Goal: Task Accomplishment & Management: Use online tool/utility

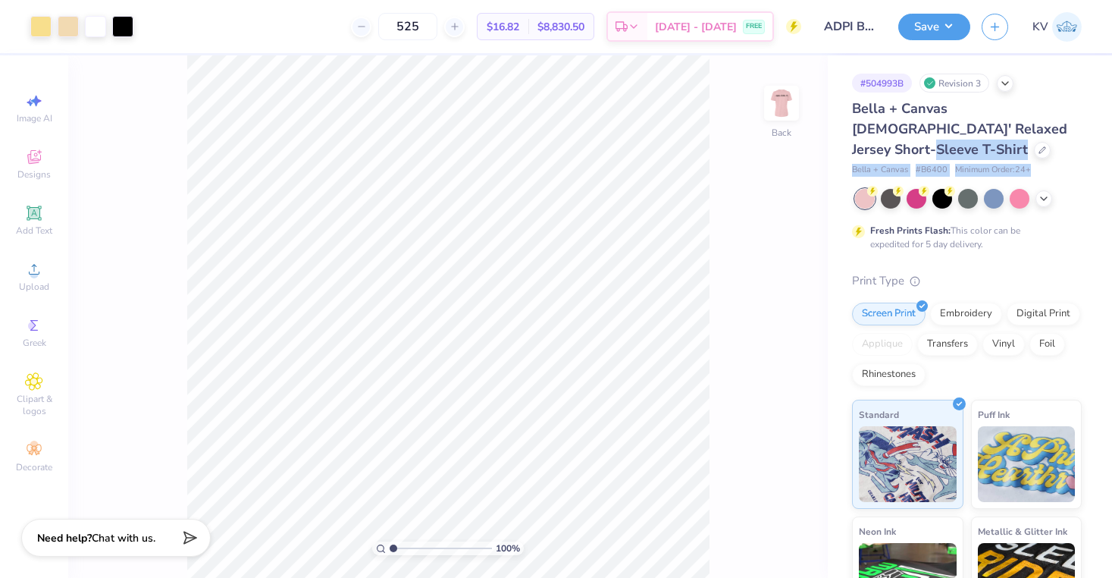
drag, startPoint x: 1045, startPoint y: 175, endPoint x: 1017, endPoint y: 125, distance: 57.0
click at [1017, 125] on div "Bella + Canvas Ladies' Relaxed Jersey Short-Sleeve T-Shirt Bella + Canvas # B64…" at bounding box center [967, 421] width 230 height 644
click at [1042, 145] on icon at bounding box center [1043, 149] width 8 height 8
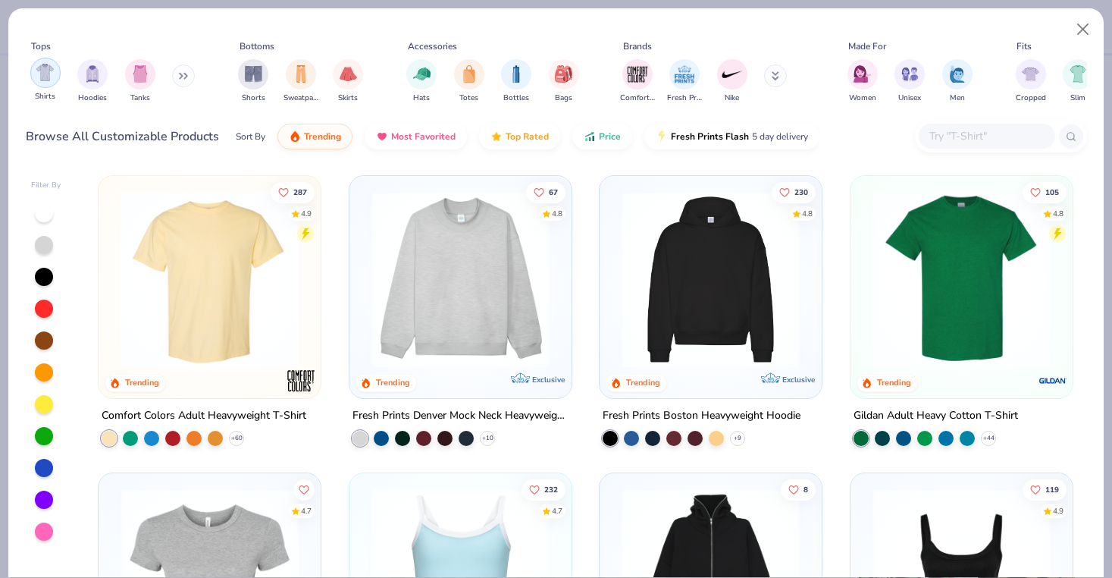
click at [39, 82] on div "filter for Shirts" at bounding box center [45, 73] width 30 height 30
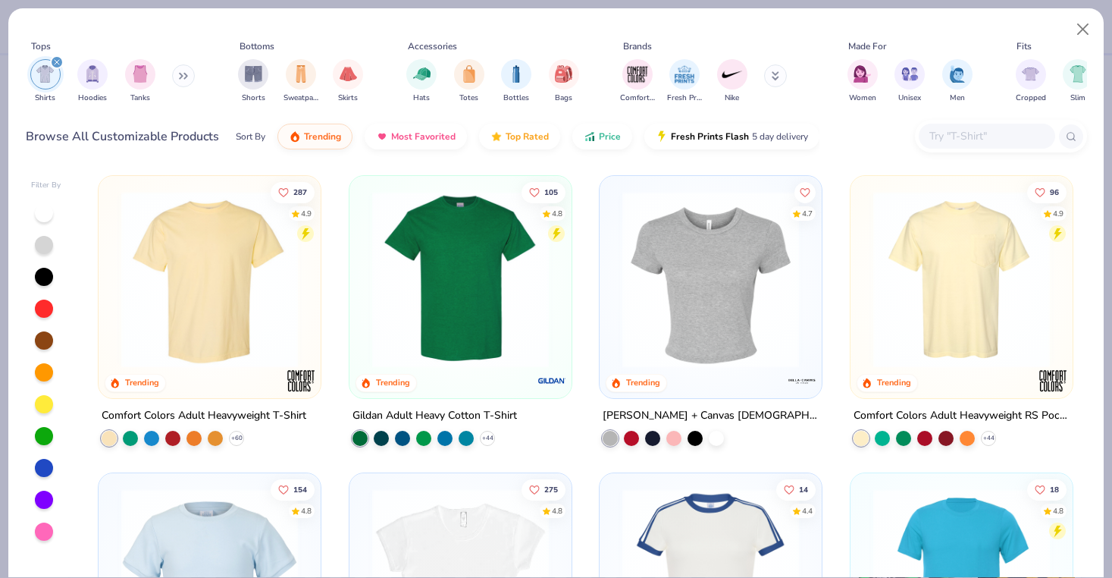
click at [39, 536] on div at bounding box center [44, 531] width 18 height 18
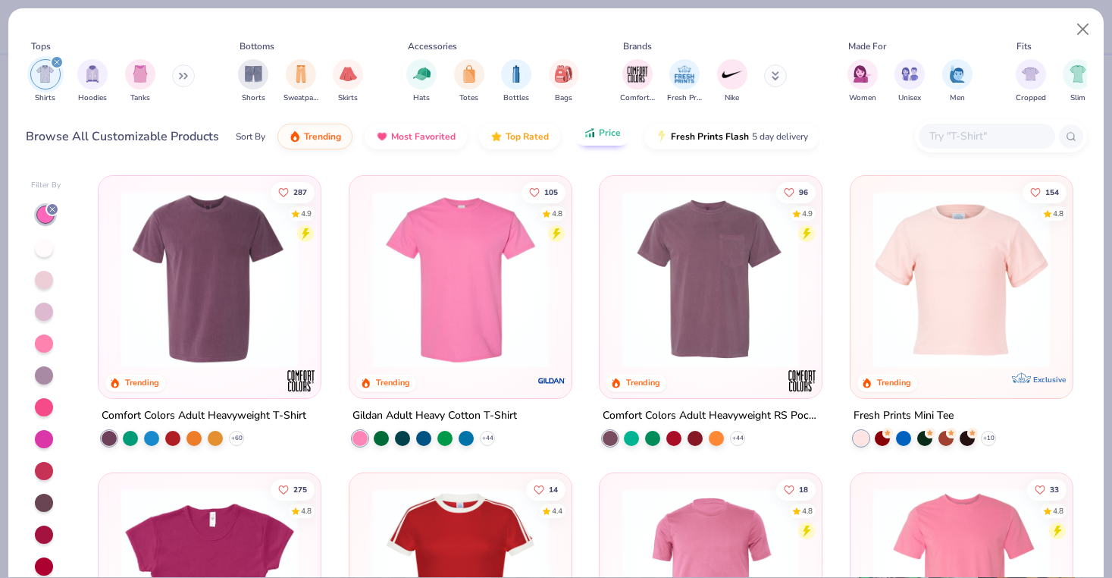
click at [609, 139] on span "Price" at bounding box center [610, 133] width 22 height 12
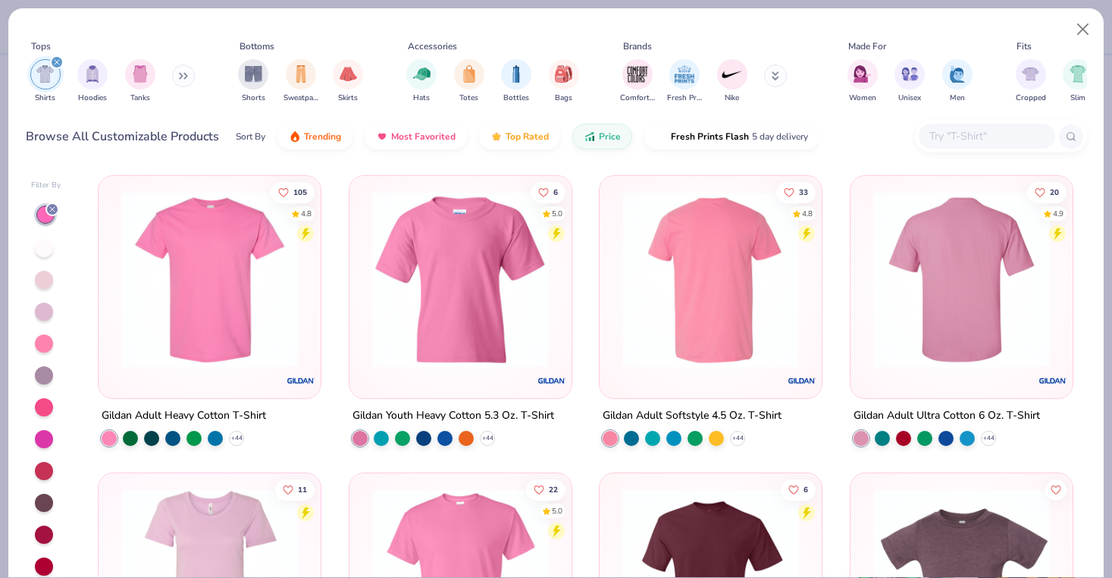
click at [726, 332] on img at bounding box center [711, 279] width 192 height 177
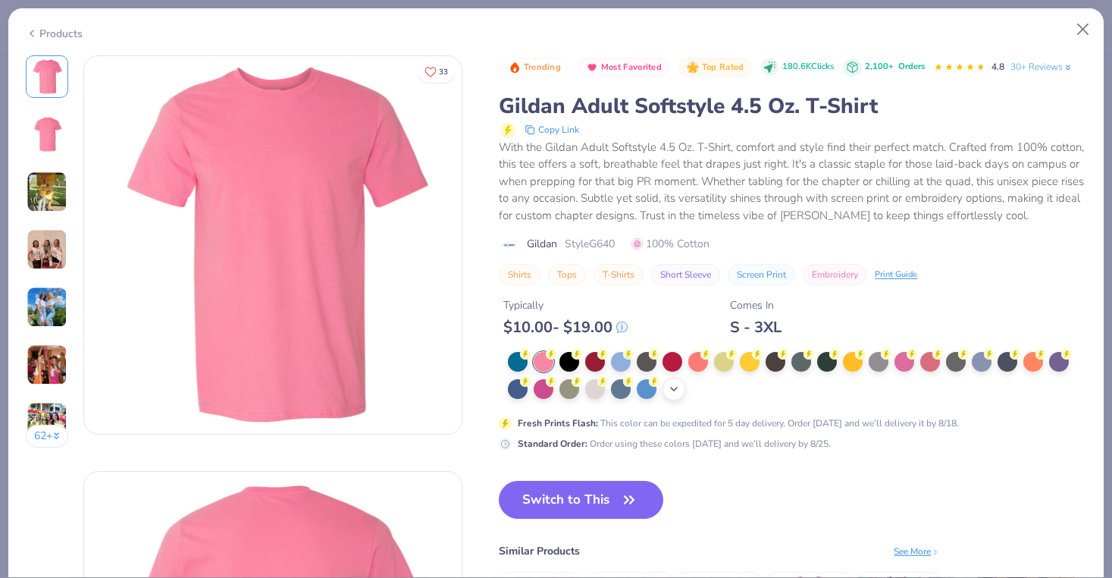
click at [672, 384] on icon at bounding box center [674, 389] width 12 height 12
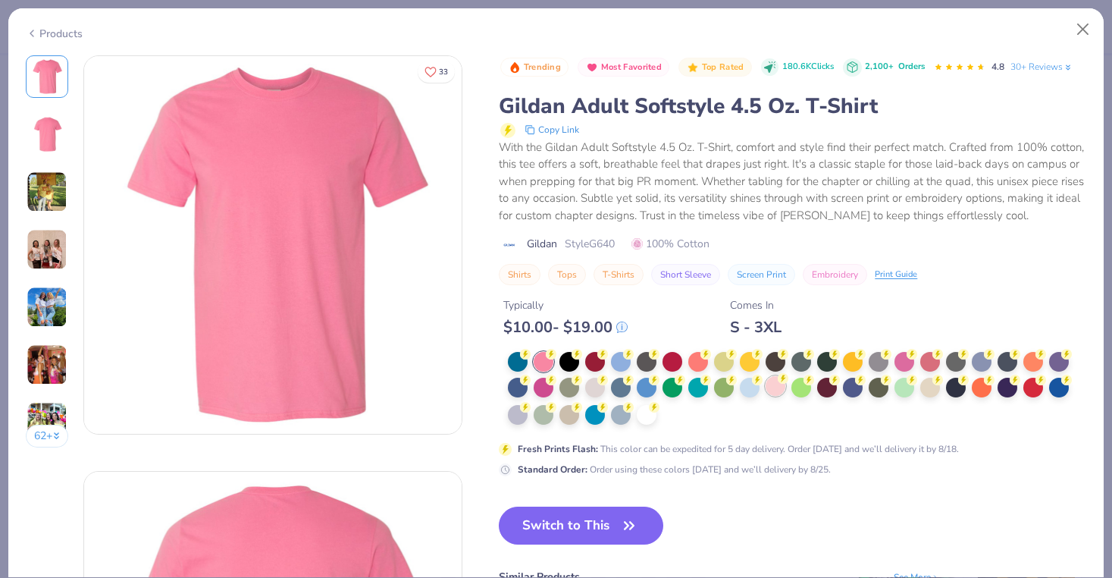
click at [767, 385] on div at bounding box center [776, 386] width 20 height 20
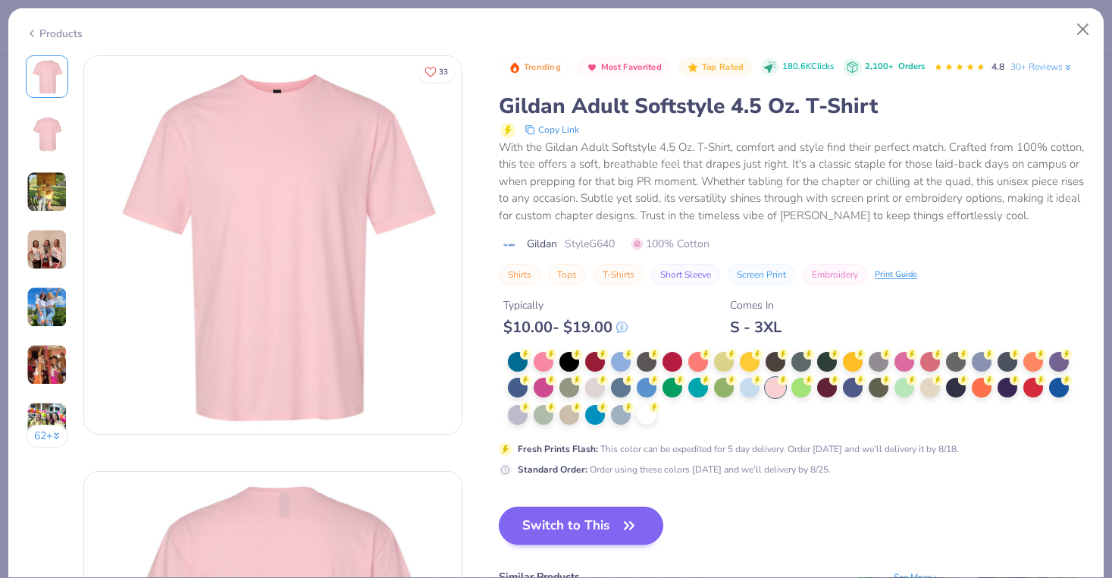
click at [564, 534] on button "Switch to This" at bounding box center [581, 525] width 165 height 38
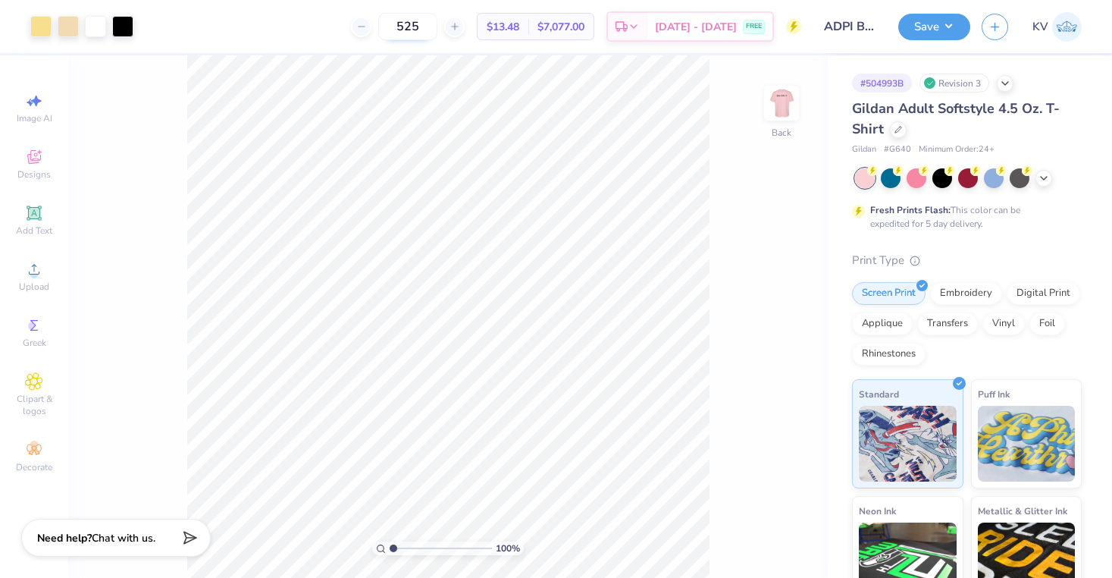
click at [437, 29] on input "525" at bounding box center [407, 26] width 59 height 27
type input "540"
type input "5.02"
type input "7.50"
type input "7.96"
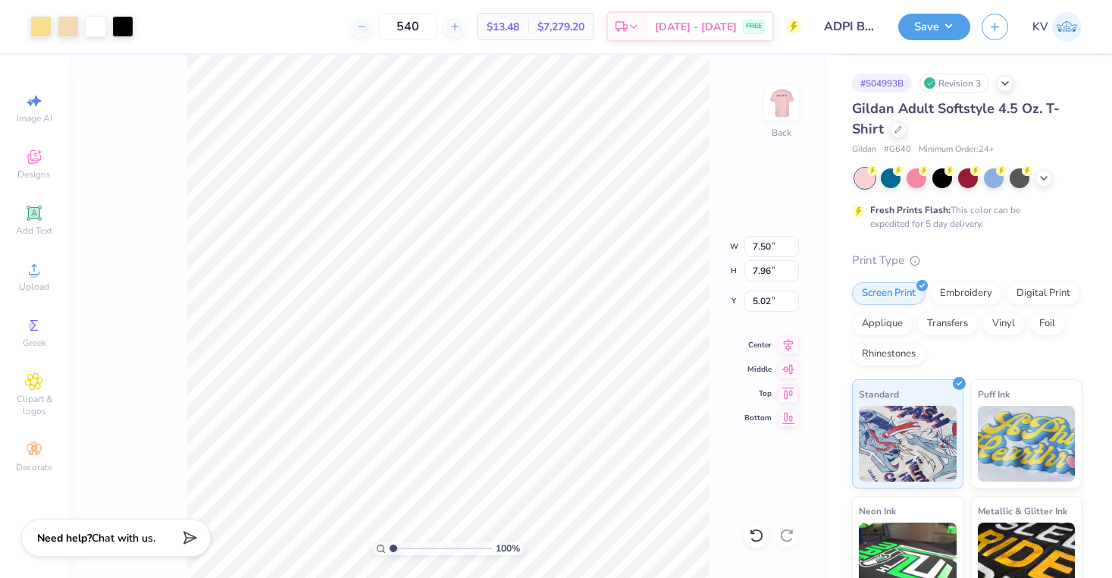
type input "4.12"
click at [775, 93] on img at bounding box center [781, 103] width 61 height 61
type input "4.14"
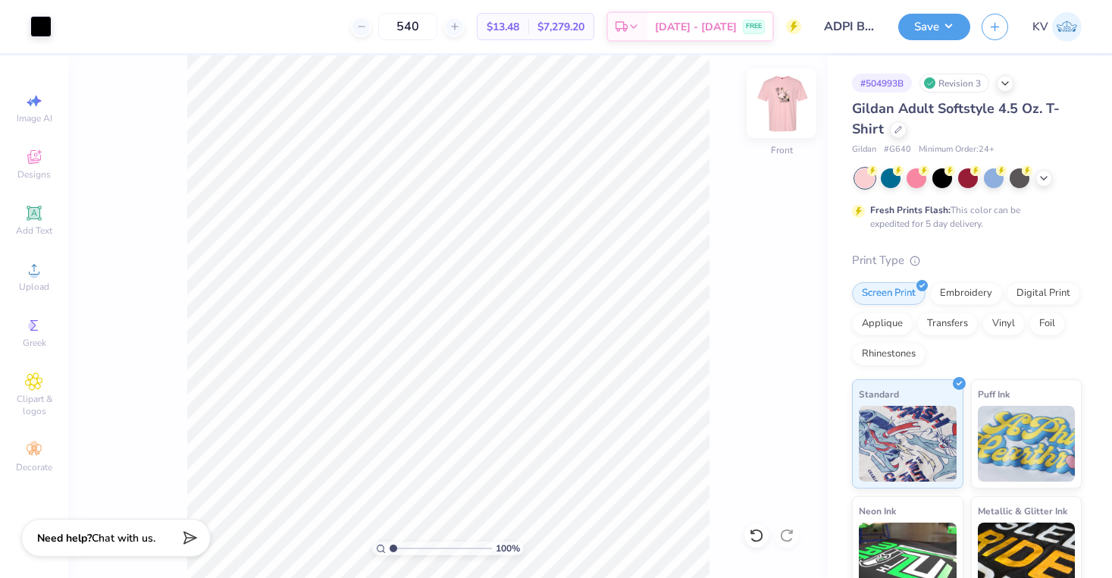
click at [768, 109] on img at bounding box center [781, 103] width 61 height 61
click at [768, 109] on img at bounding box center [782, 103] width 30 height 30
click at [950, 24] on button "Save" at bounding box center [934, 24] width 72 height 27
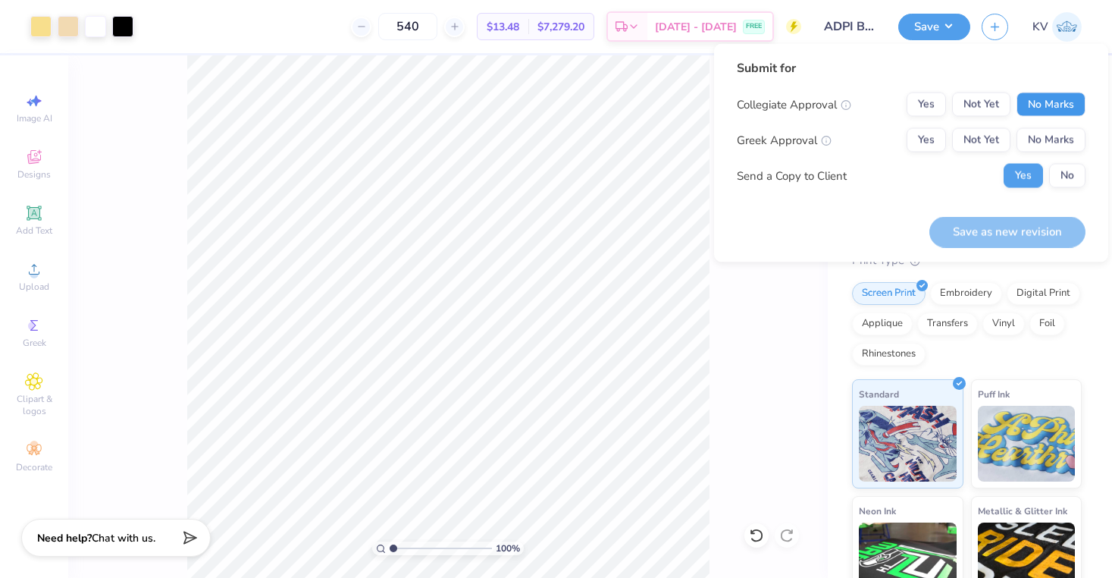
click at [1049, 98] on button "No Marks" at bounding box center [1051, 104] width 69 height 24
click at [986, 136] on button "Not Yet" at bounding box center [981, 140] width 58 height 24
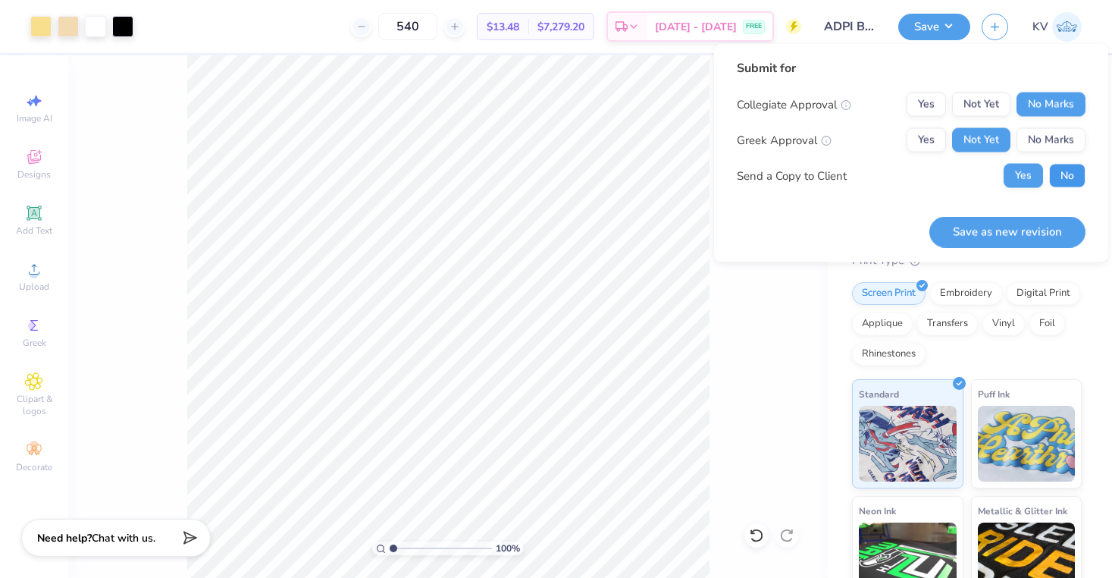
click at [1059, 176] on button "No" at bounding box center [1067, 176] width 36 height 24
click at [1013, 227] on button "Save as new revision" at bounding box center [1008, 231] width 156 height 31
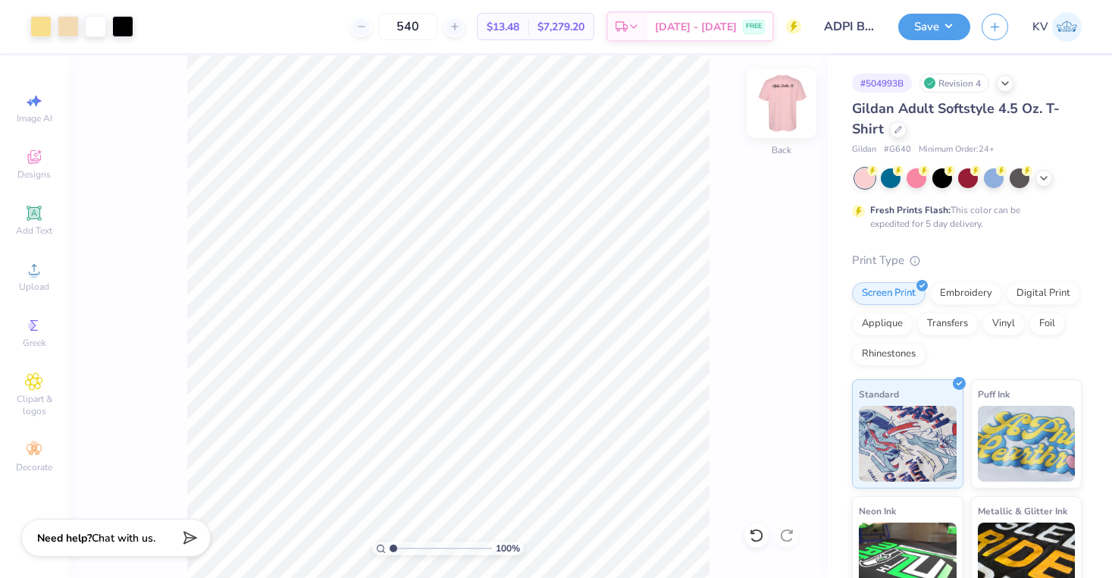
click at [770, 113] on img at bounding box center [781, 103] width 61 height 61
click at [770, 113] on img at bounding box center [782, 103] width 30 height 30
click at [784, 132] on img at bounding box center [781, 103] width 61 height 61
